Goal: Check status: Check status

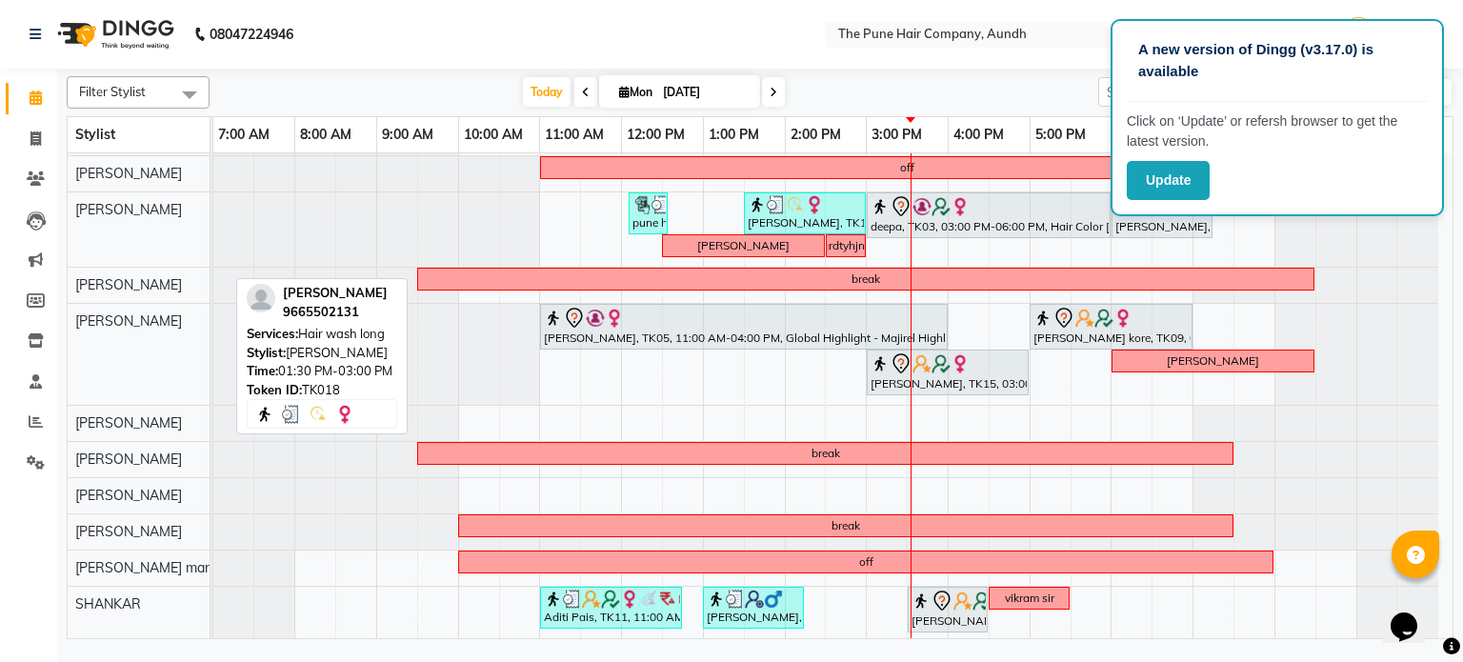
scroll to position [8, 0]
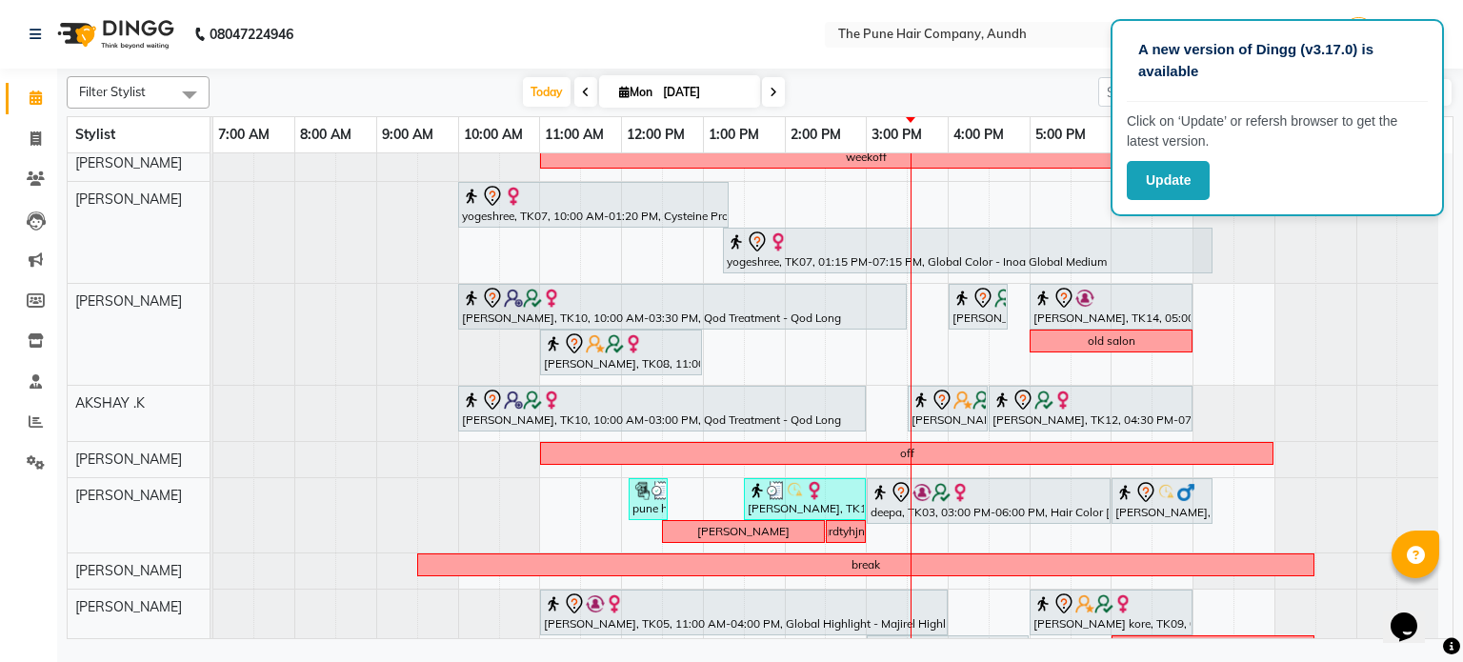
click at [771, 92] on icon at bounding box center [774, 92] width 8 height 11
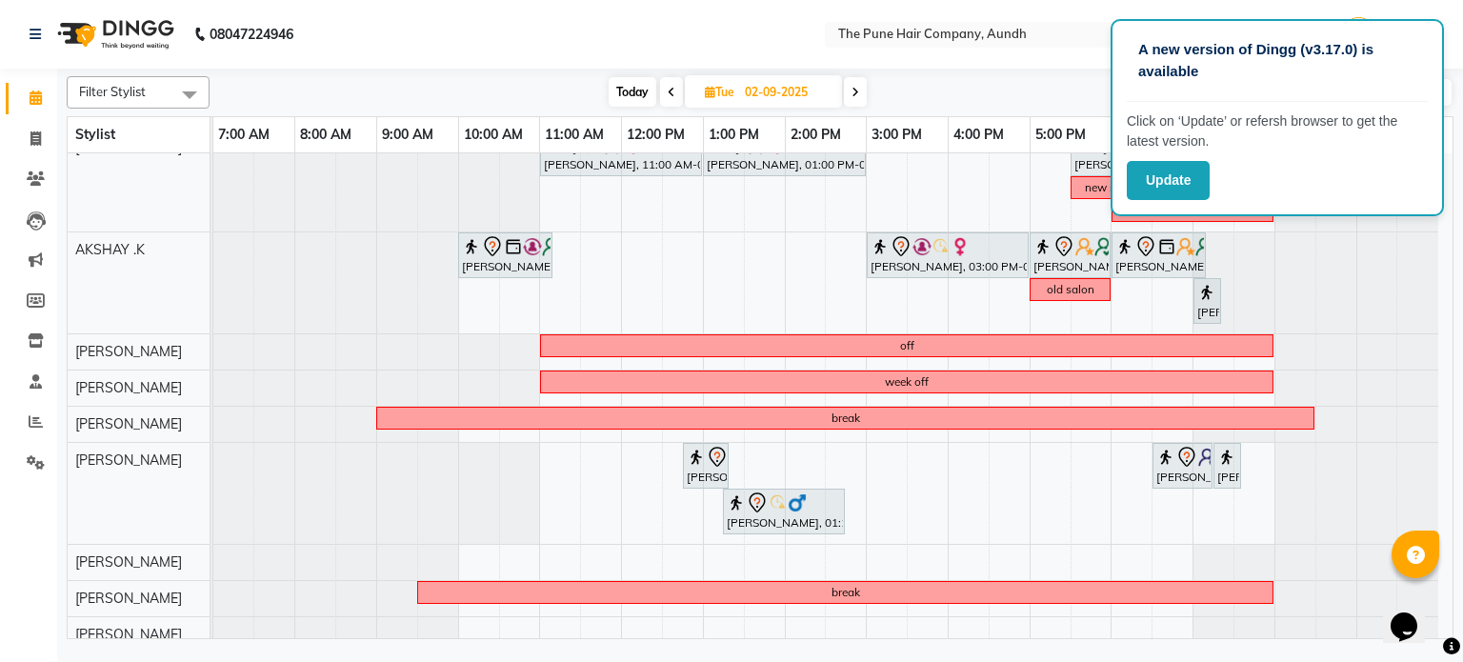
scroll to position [0, 0]
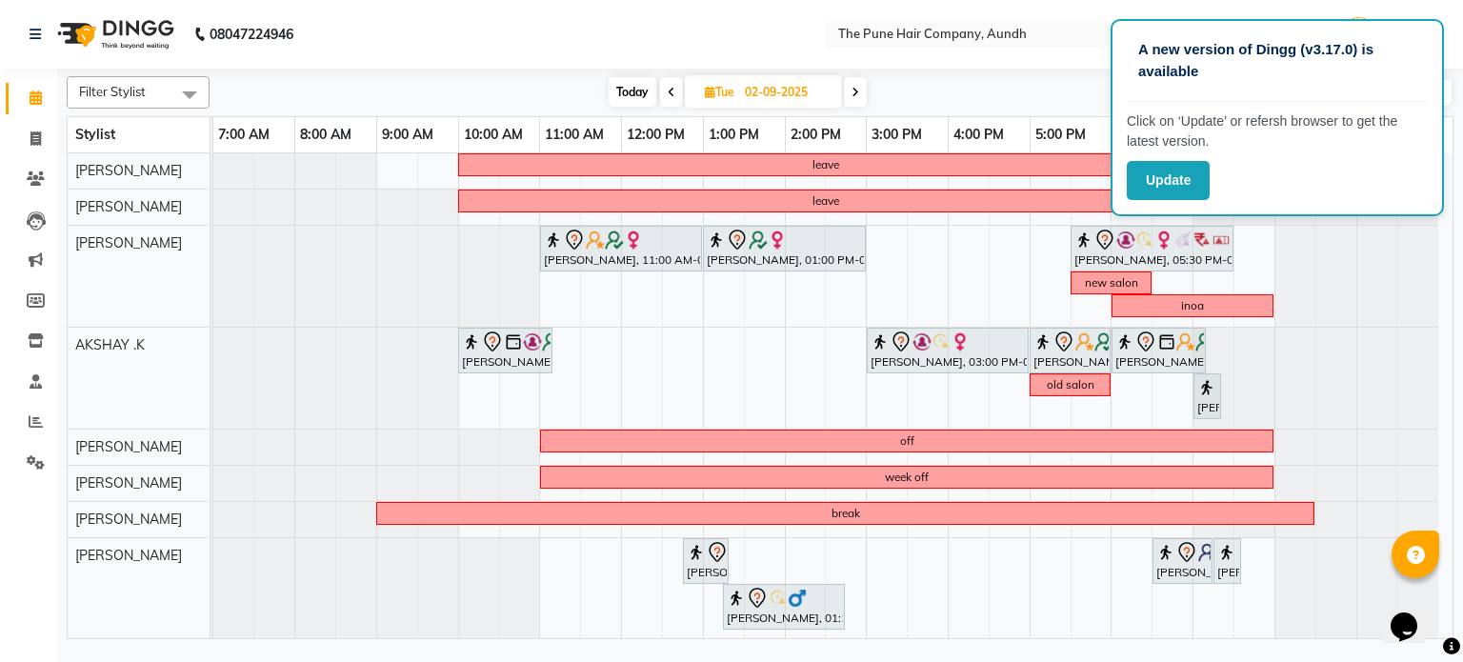
click at [634, 91] on span "Today" at bounding box center [633, 92] width 48 height 30
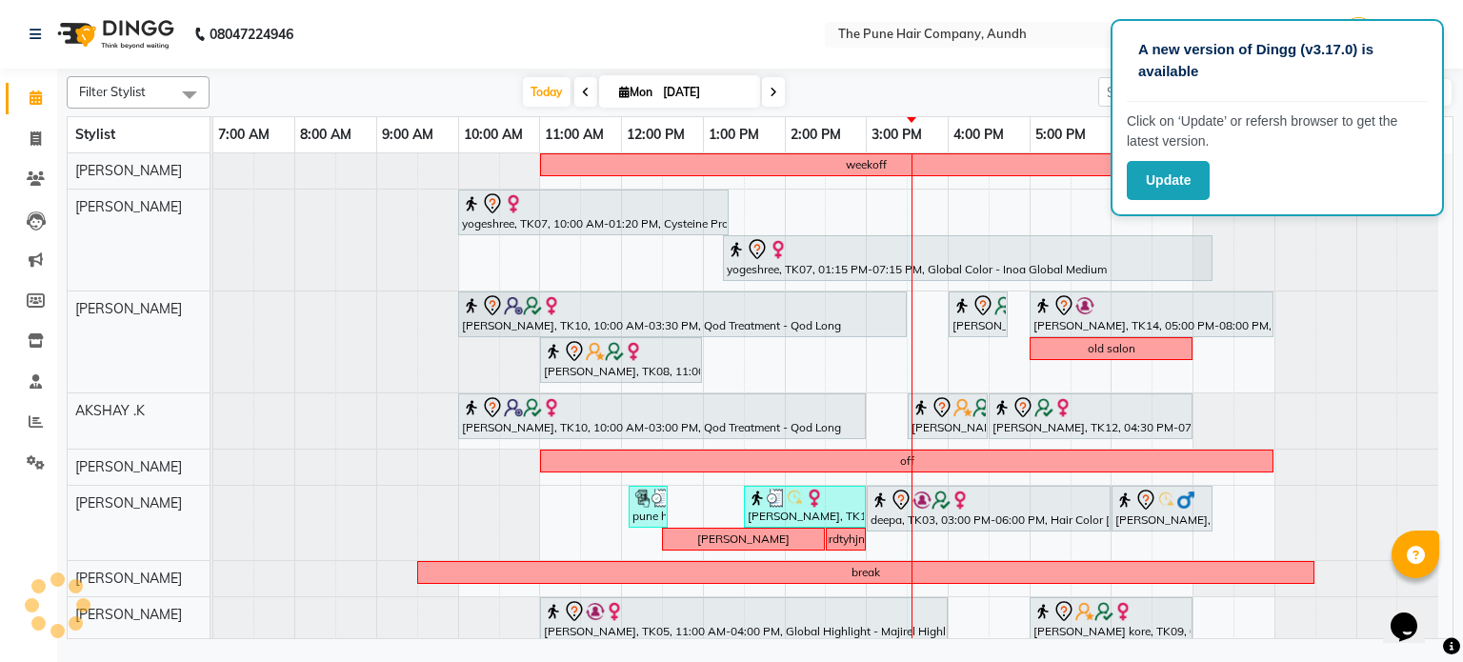
click at [770, 90] on icon at bounding box center [774, 92] width 8 height 11
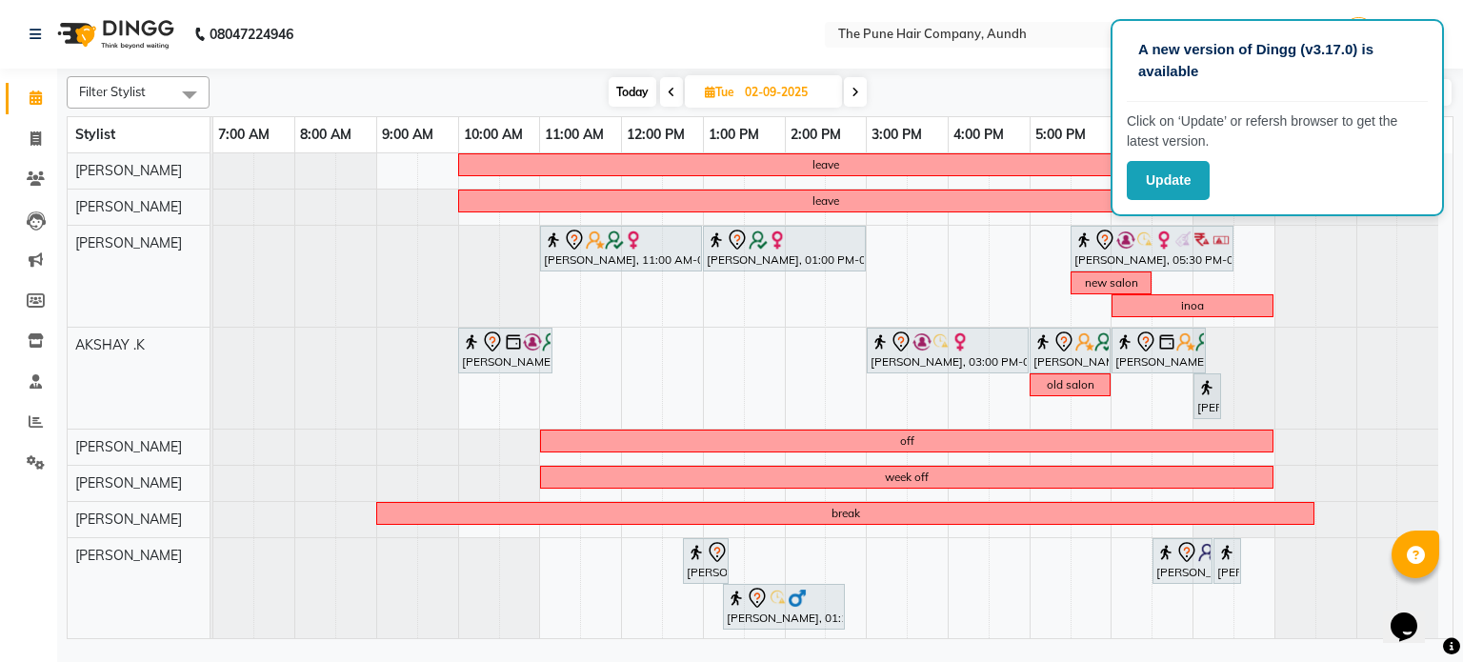
click at [855, 95] on icon at bounding box center [855, 92] width 8 height 11
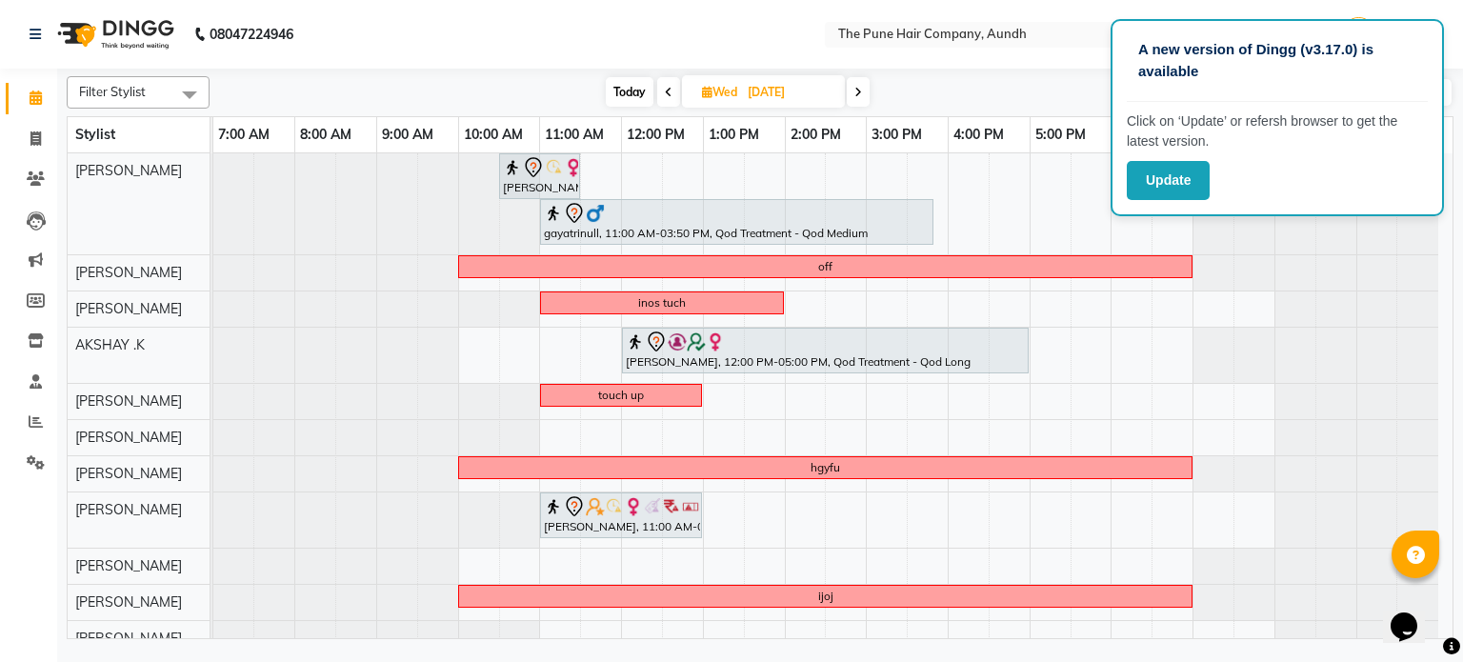
click at [860, 110] on div "Filter Stylist Select All AKSHAY .K [PERSON_NAME] kaif [PERSON_NAME] [PERSON_NA…" at bounding box center [760, 354] width 1387 height 571
click at [853, 98] on span at bounding box center [858, 92] width 23 height 30
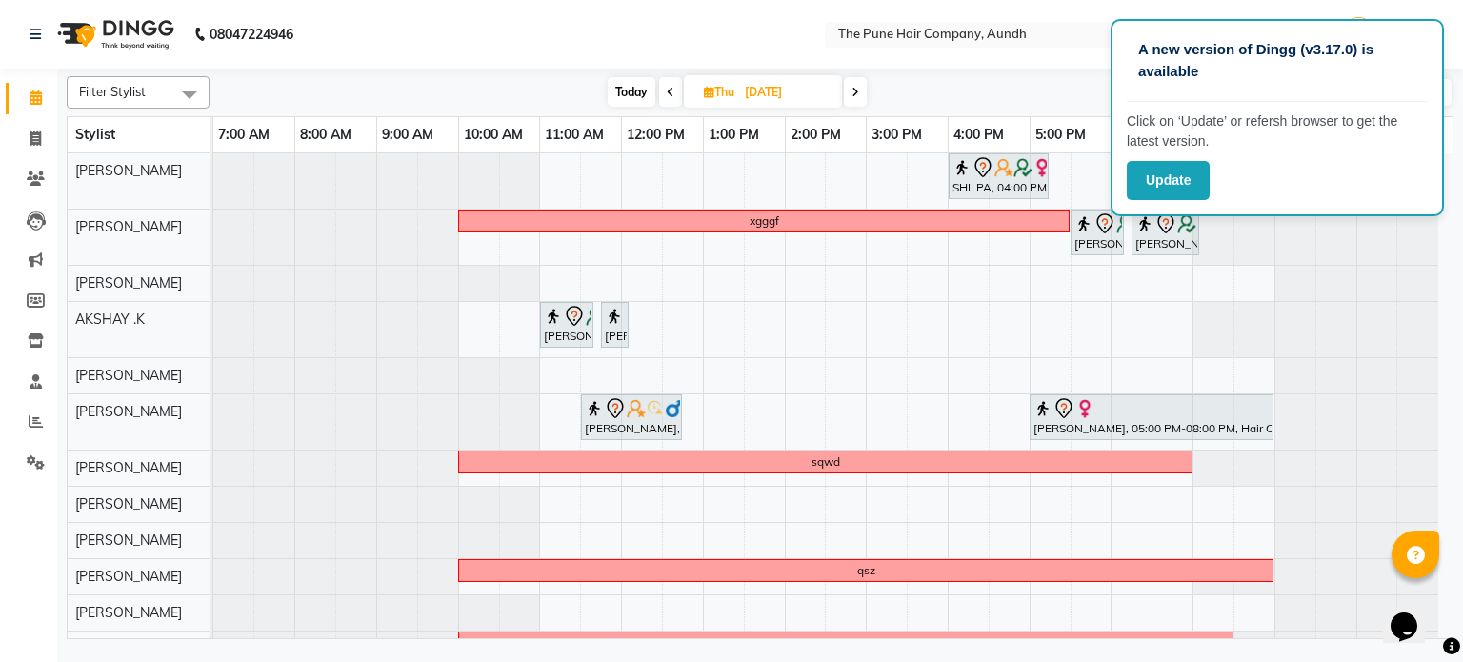
click at [853, 89] on icon at bounding box center [855, 92] width 8 height 11
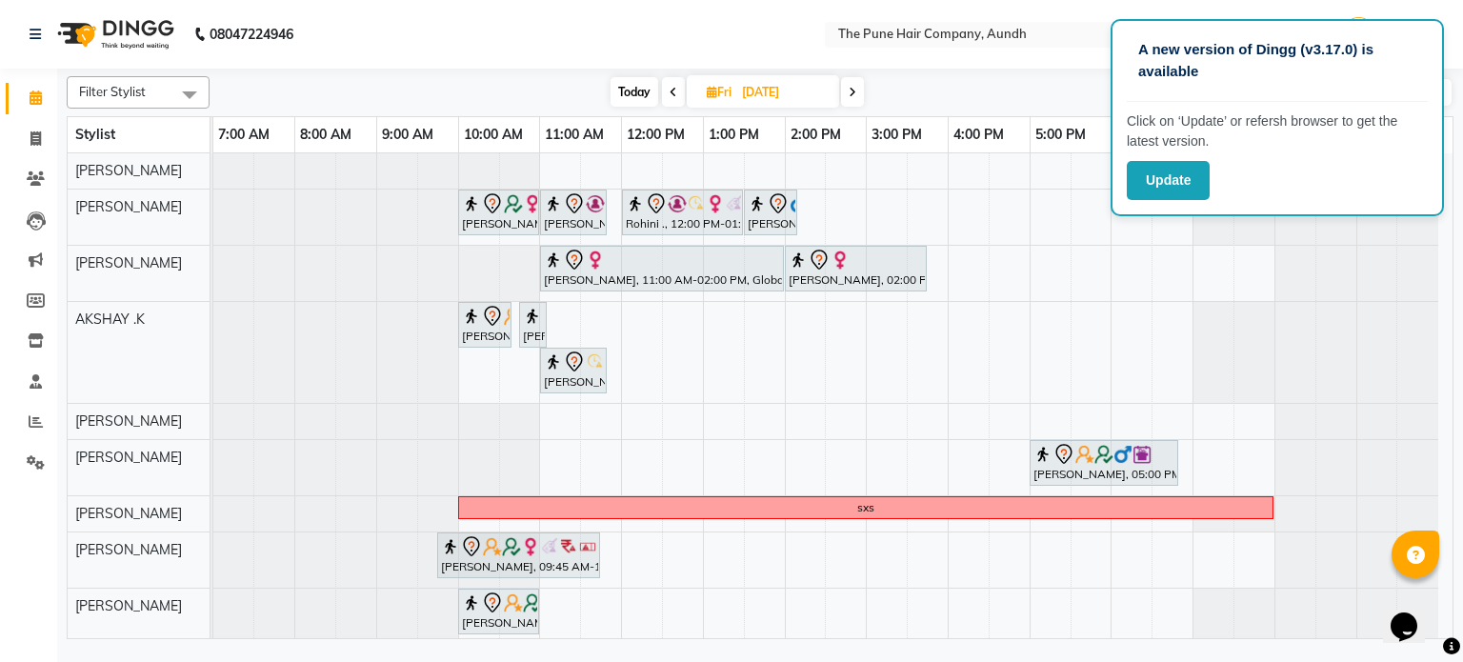
click at [626, 75] on div "Filter Stylist Select All AKSHAY .K [PERSON_NAME] kaif [PERSON_NAME] [PERSON_NA…" at bounding box center [760, 354] width 1387 height 571
click at [634, 96] on span "Today" at bounding box center [635, 92] width 48 height 30
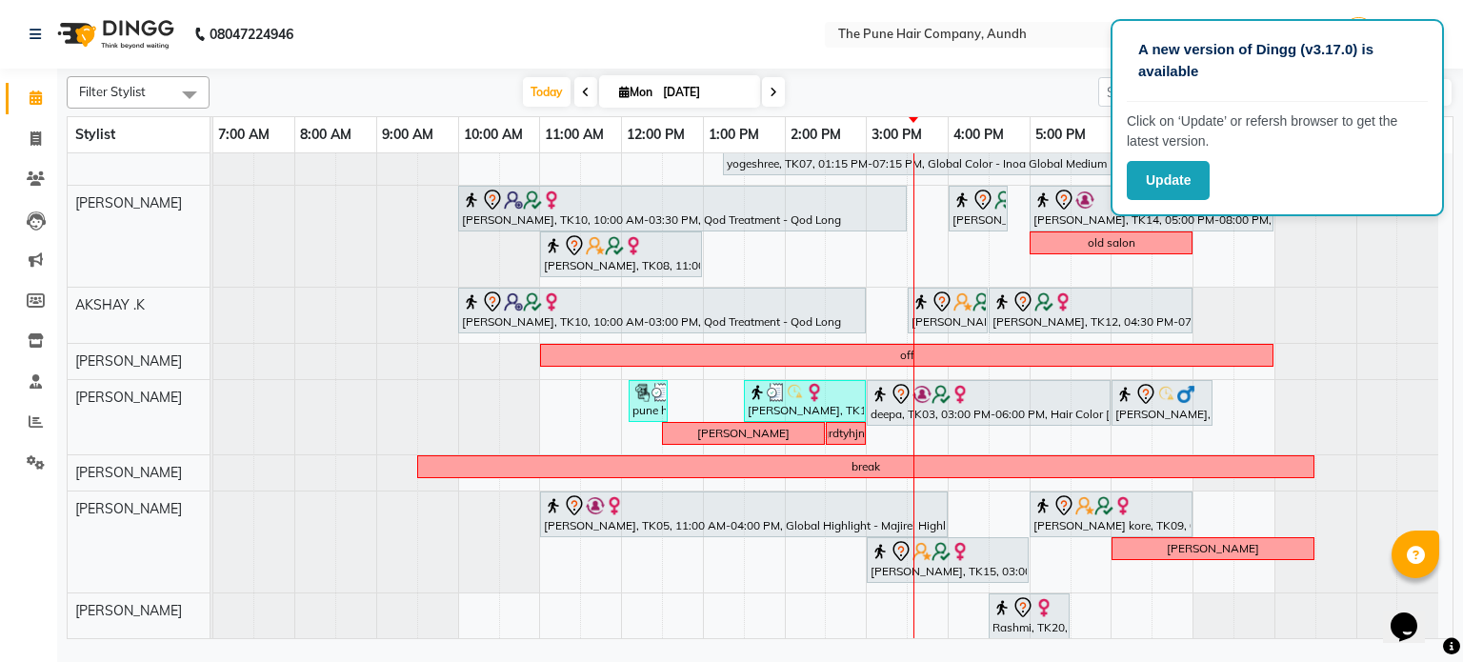
scroll to position [190, 0]
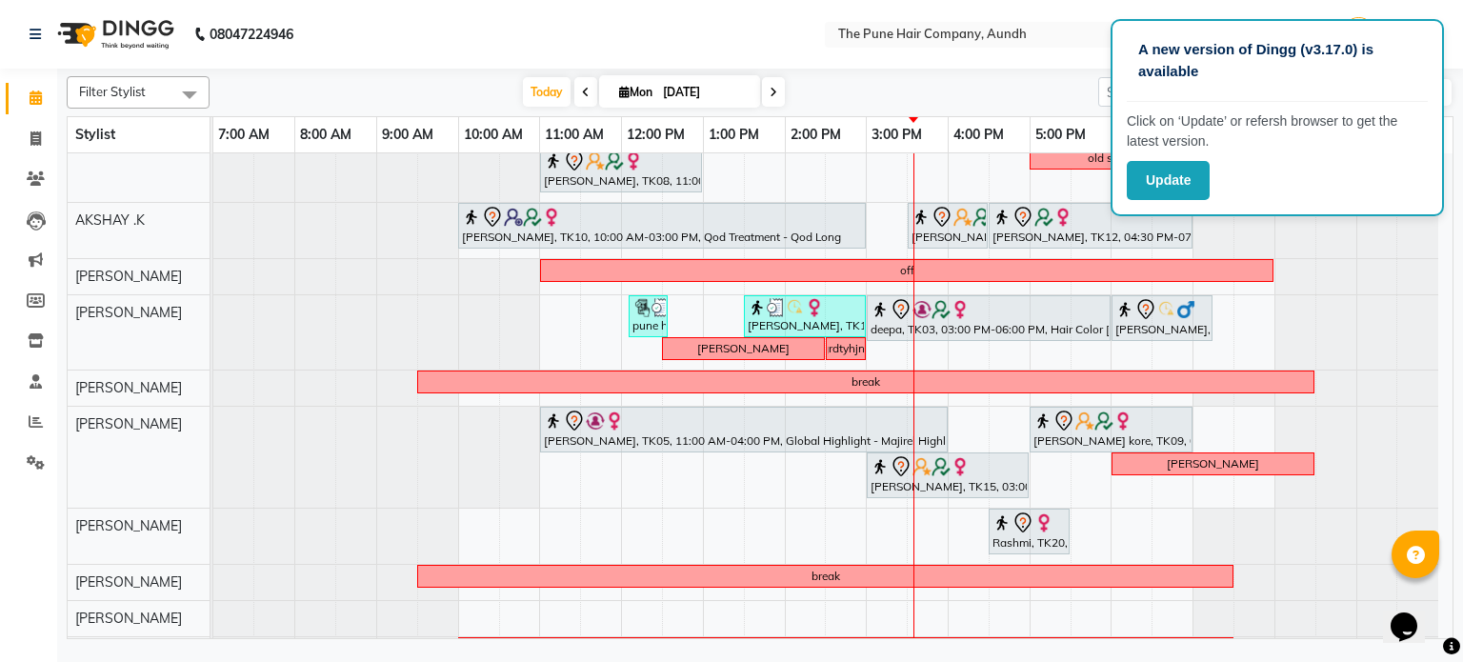
click at [775, 94] on span at bounding box center [773, 92] width 23 height 30
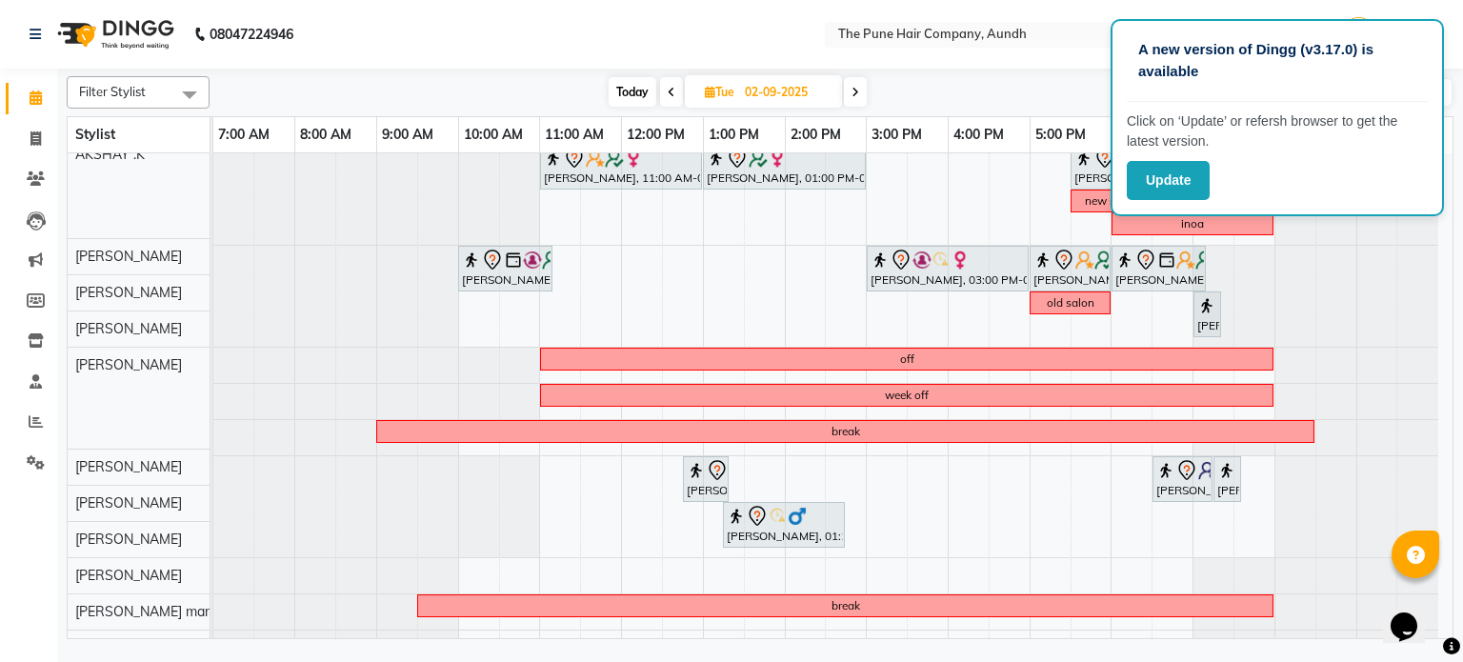
scroll to position [0, 0]
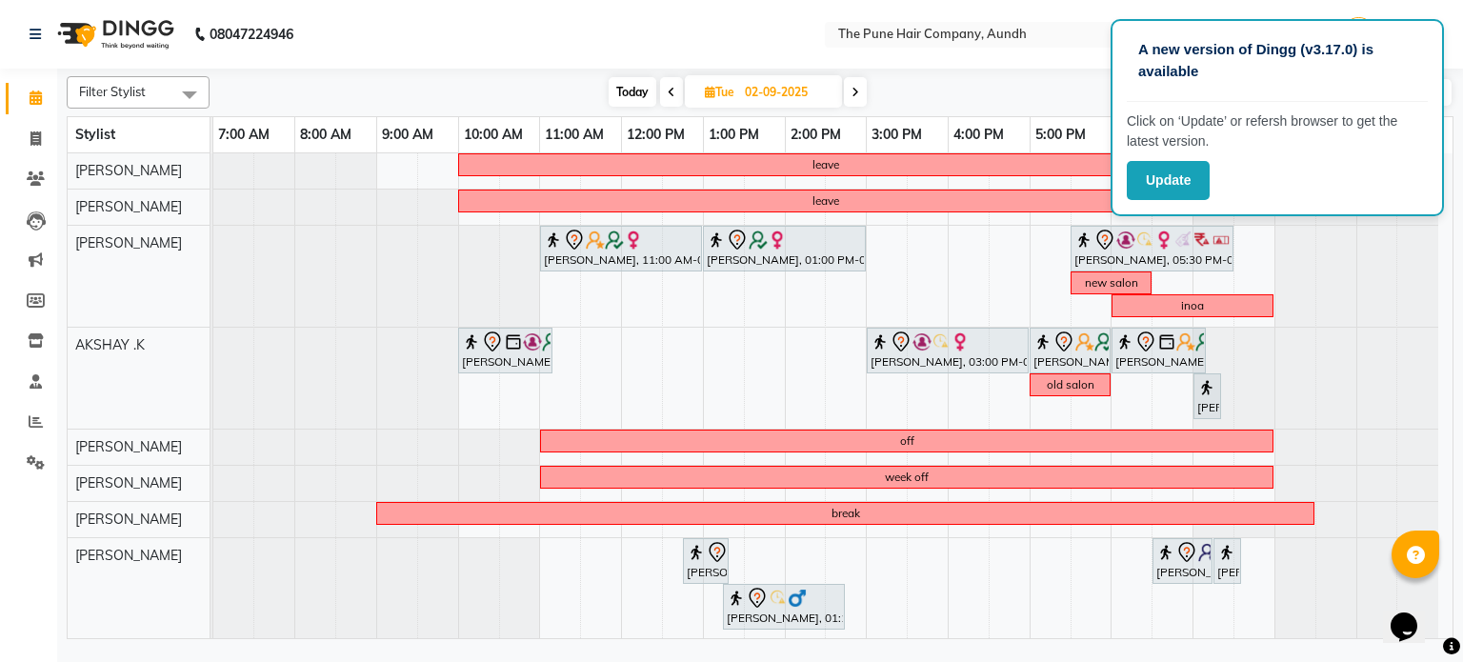
click at [855, 90] on icon at bounding box center [855, 92] width 8 height 11
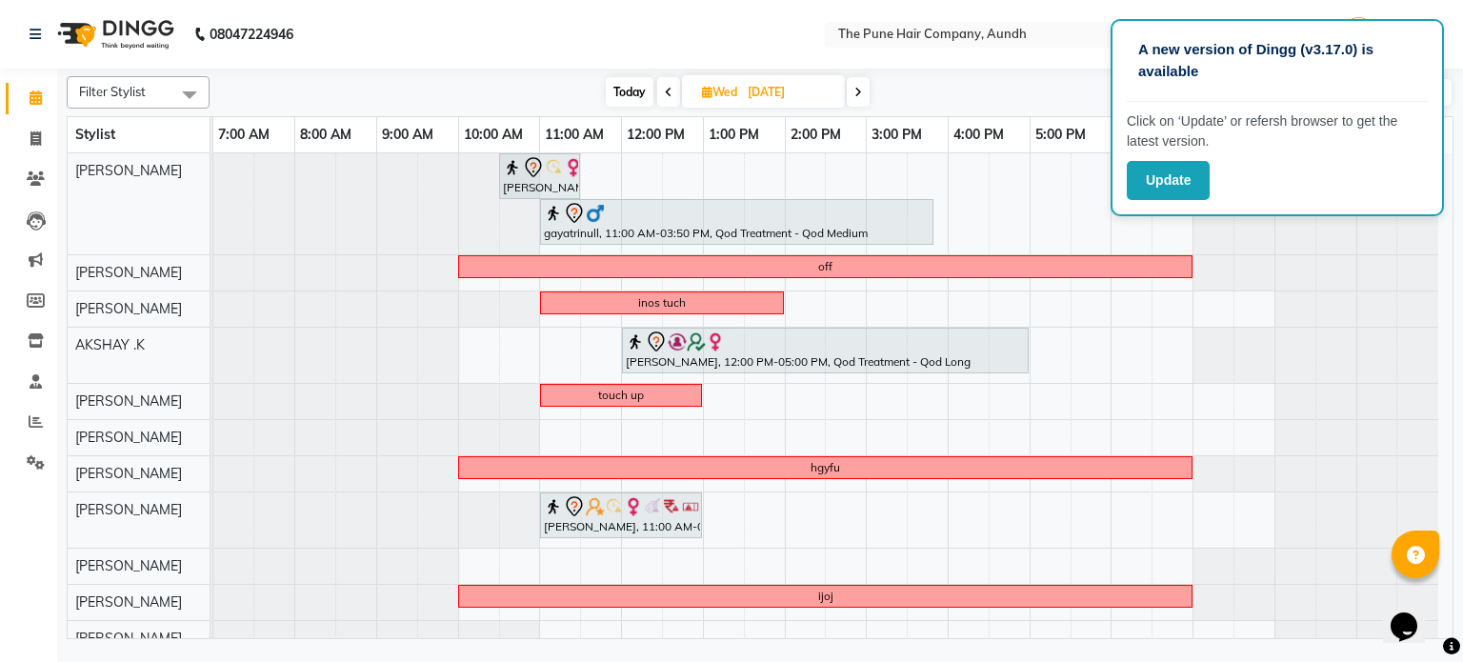
click at [855, 90] on icon at bounding box center [858, 92] width 8 height 11
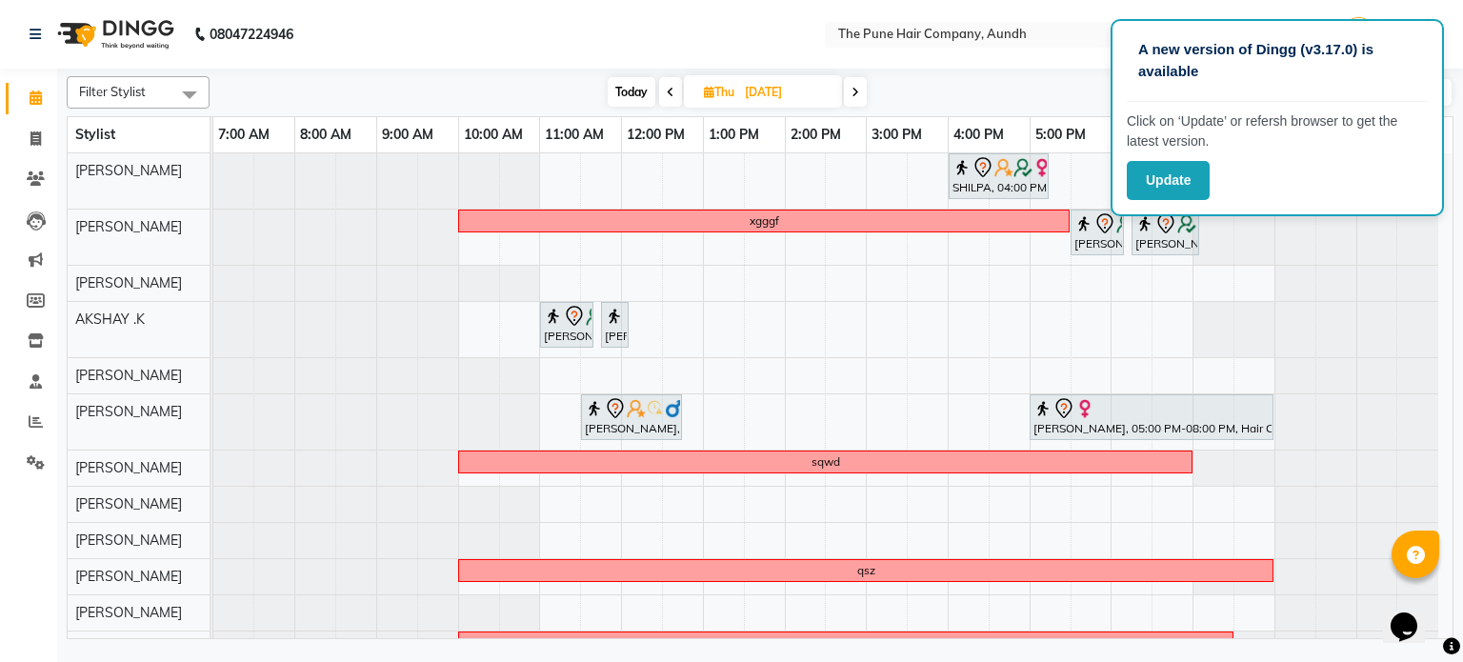
click at [855, 90] on icon at bounding box center [855, 92] width 8 height 11
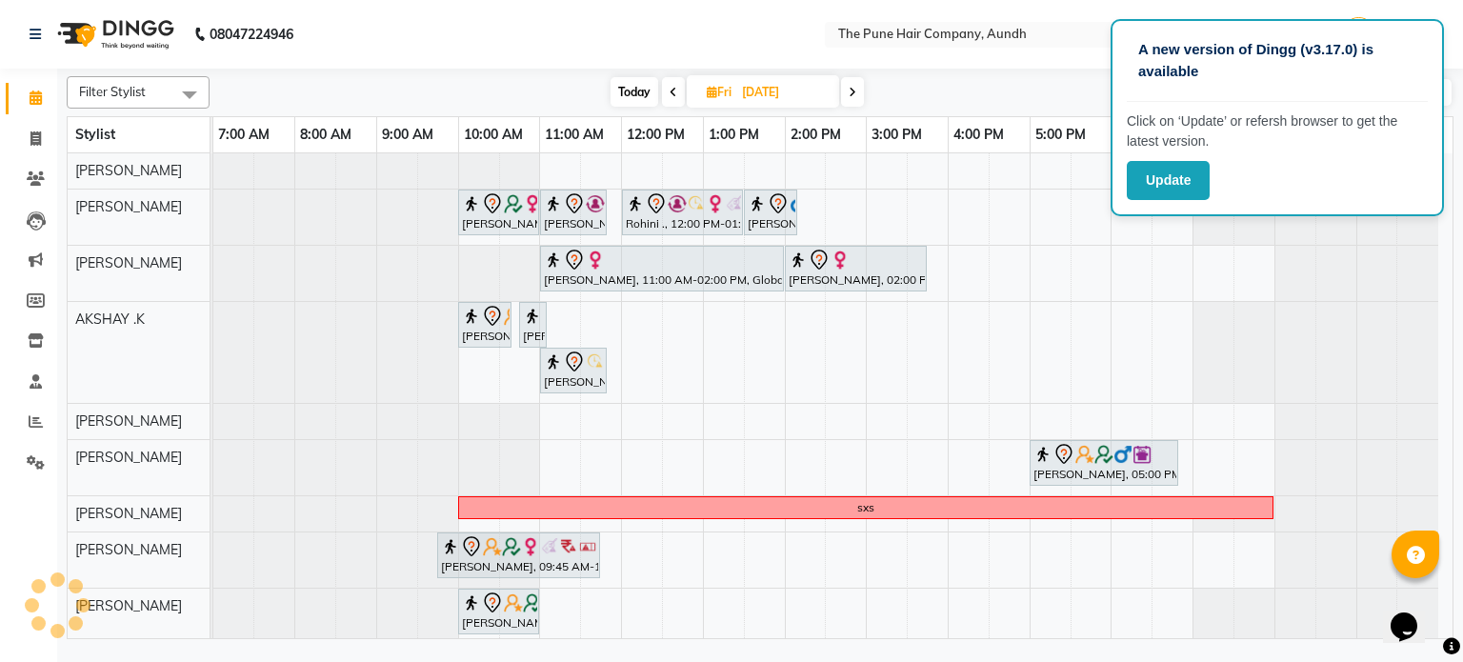
click at [634, 94] on span "Today" at bounding box center [635, 92] width 48 height 30
type input "[DATE]"
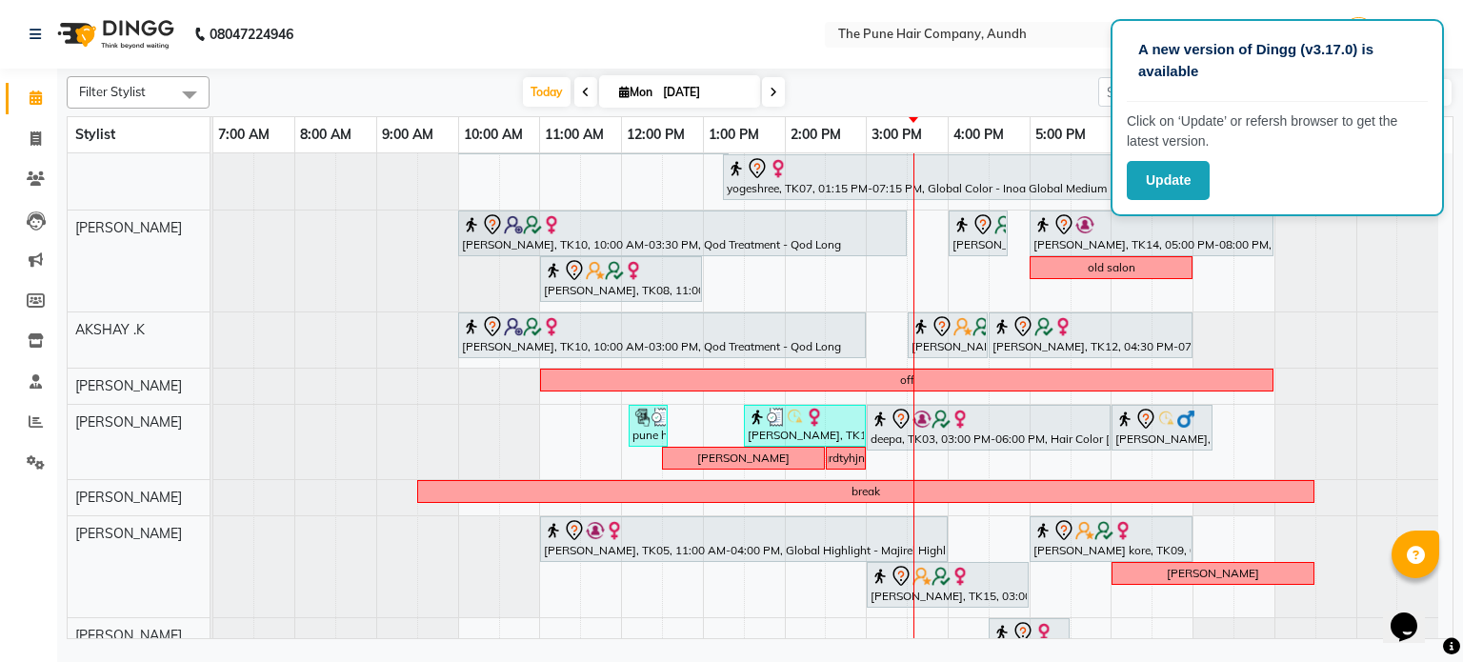
scroll to position [187, 0]
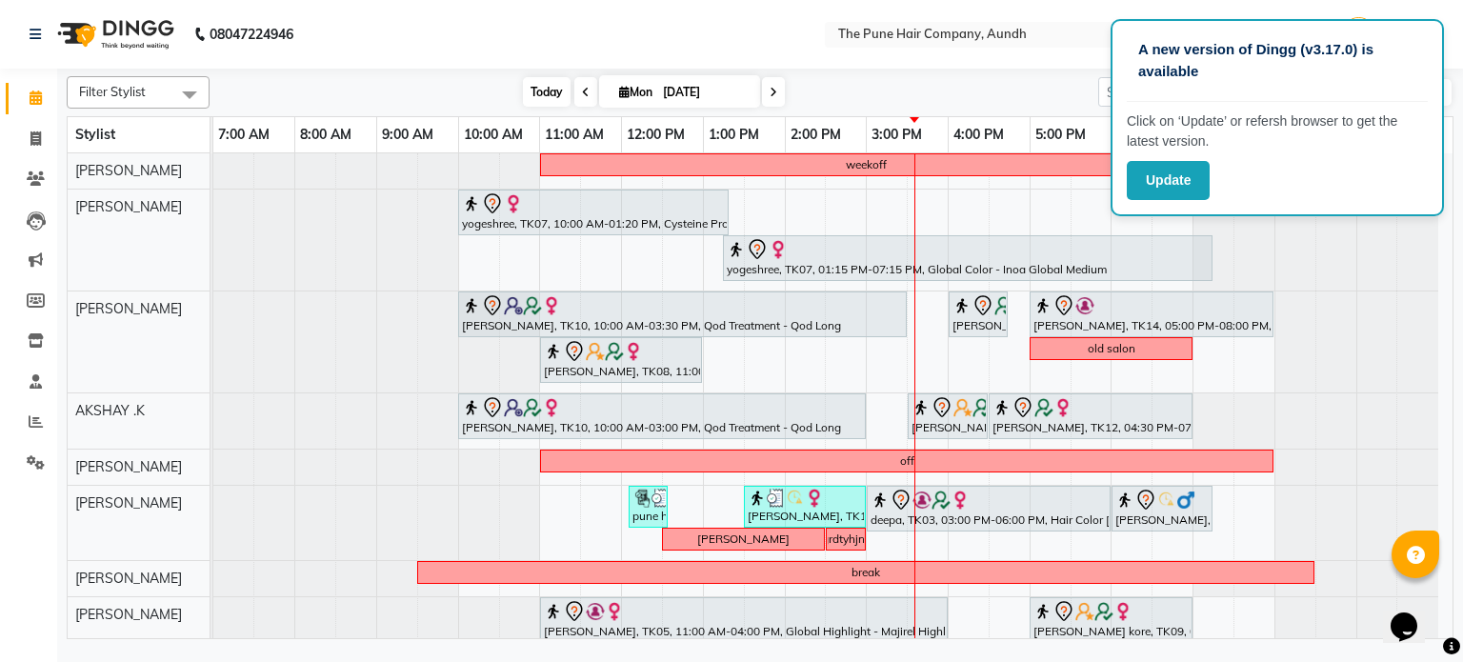
click at [544, 95] on span "Today" at bounding box center [547, 92] width 48 height 30
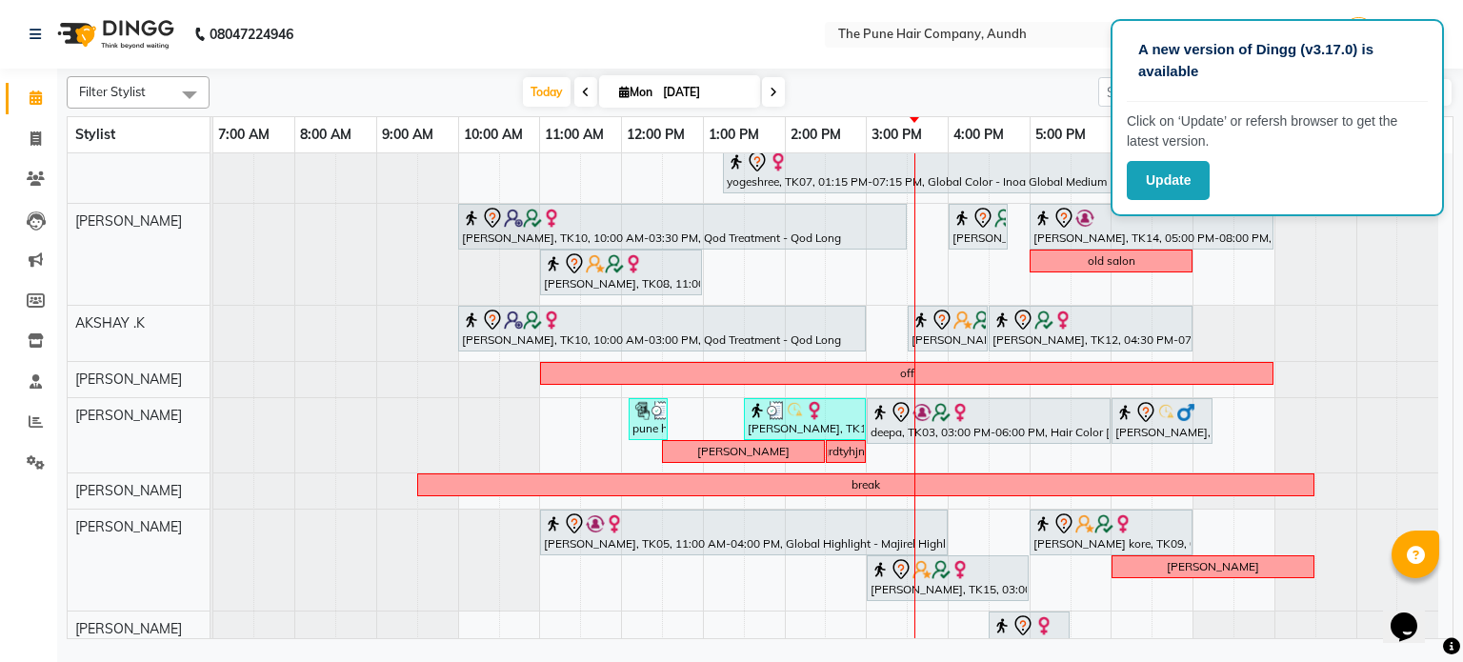
scroll to position [190, 0]
